Goal: Check status: Check status

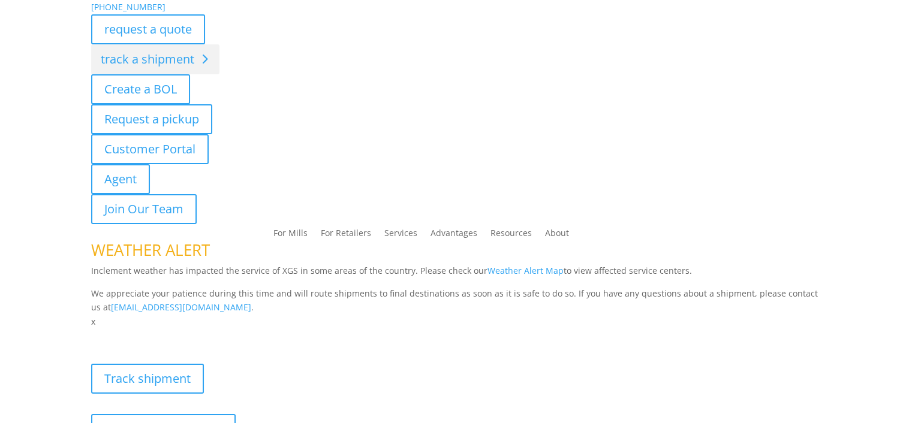
click at [158, 69] on link "track a shipment" at bounding box center [155, 59] width 128 height 30
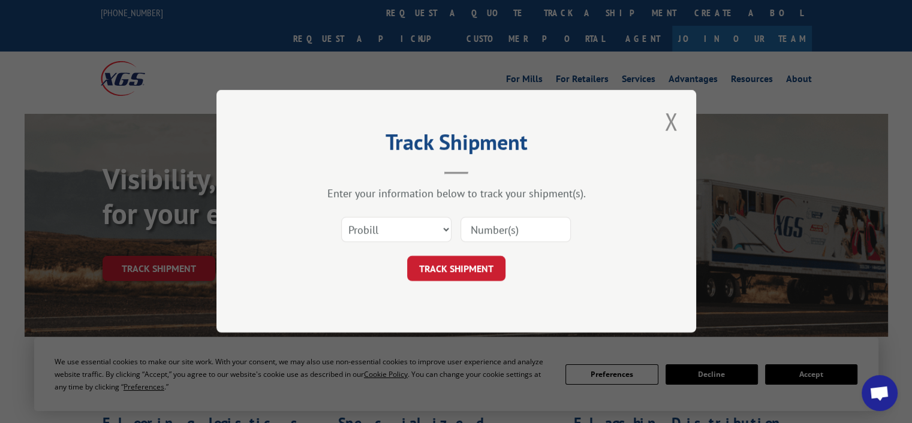
click at [524, 234] on input at bounding box center [516, 230] width 110 height 25
type input "2825954"
click at [453, 272] on button "TRACK SHIPMENT" at bounding box center [456, 269] width 98 height 25
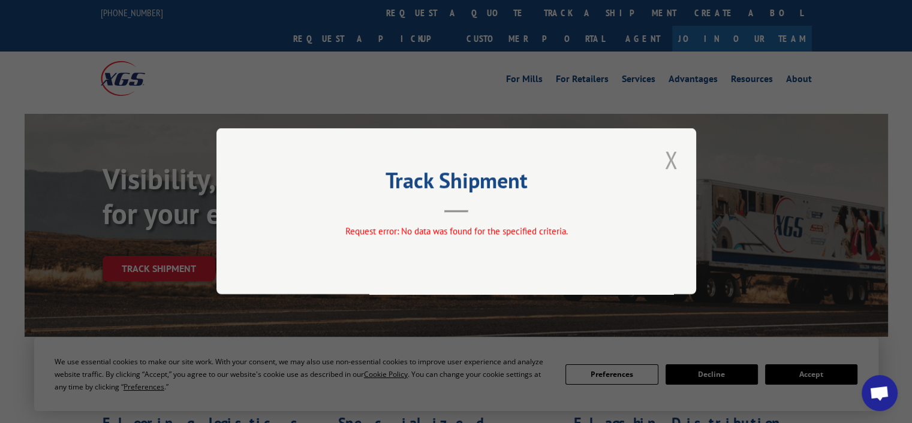
click at [667, 157] on button "Close modal" at bounding box center [671, 159] width 20 height 33
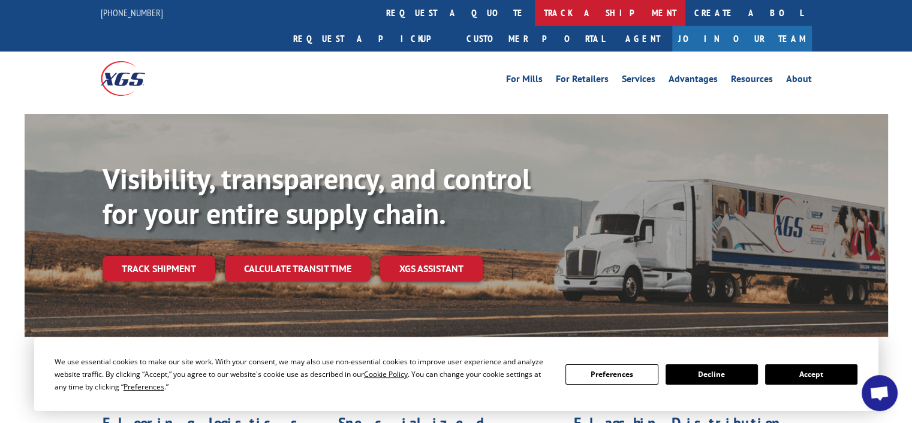
click at [535, 11] on link "track a shipment" at bounding box center [610, 13] width 151 height 26
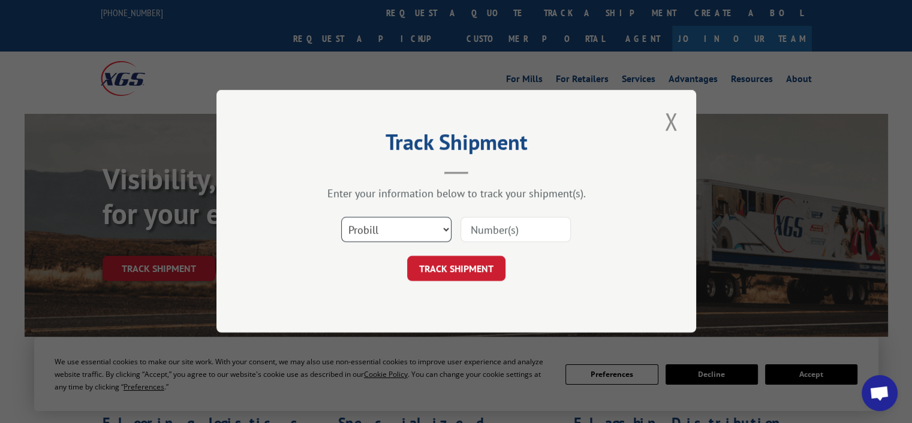
click at [443, 232] on select "Select category... Probill BOL PO" at bounding box center [396, 230] width 110 height 25
select select "bol"
click at [341, 218] on select "Select category... Probill BOL PO" at bounding box center [396, 230] width 110 height 25
click at [486, 233] on input at bounding box center [516, 230] width 110 height 25
type input "2825954"
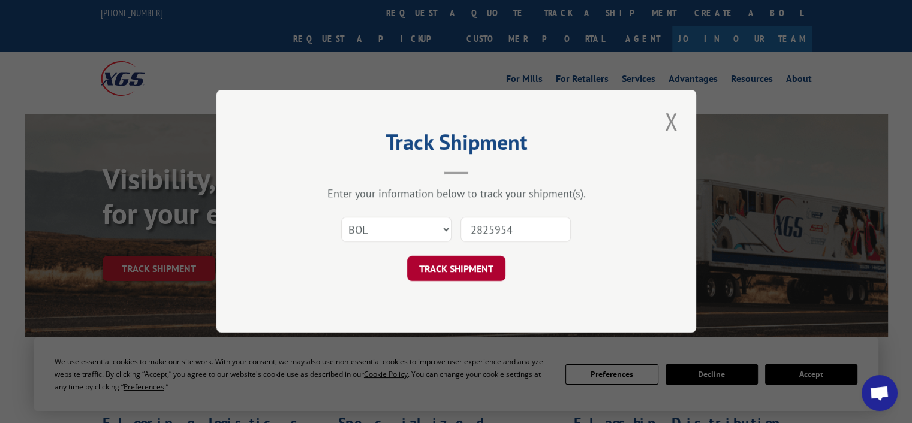
click at [471, 269] on button "TRACK SHIPMENT" at bounding box center [456, 269] width 98 height 25
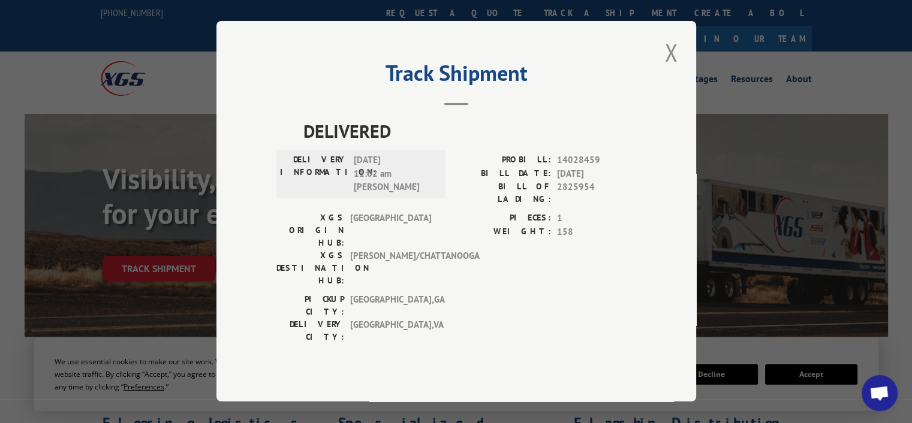
scroll to position [120, 0]
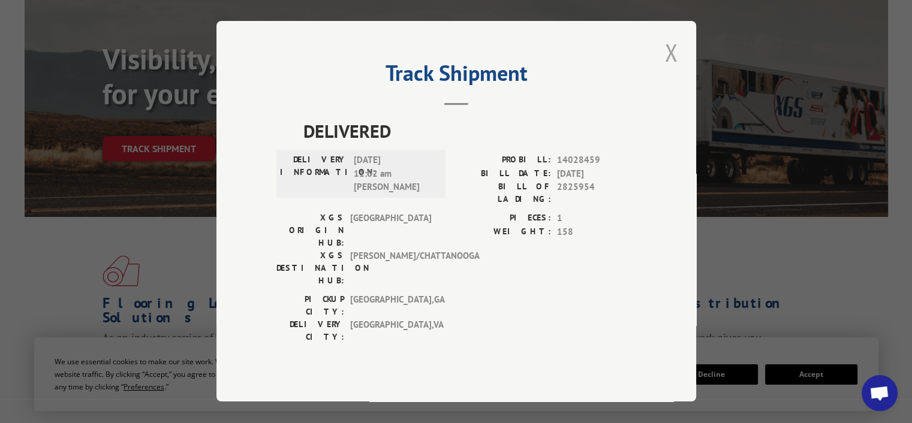
click at [669, 69] on button "Close modal" at bounding box center [671, 52] width 20 height 33
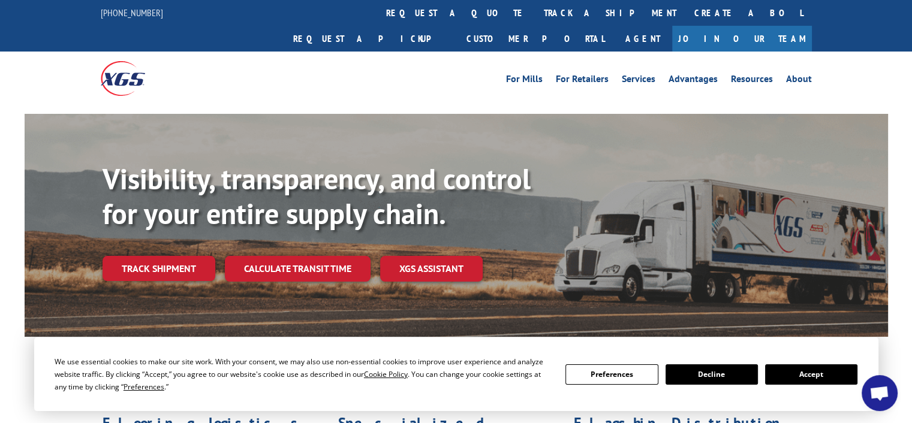
click at [667, 218] on div "Visibility, transparency, and control for your entire supply chain. Track shipm…" at bounding box center [496, 245] width 786 height 167
